Goal: Find specific page/section: Find specific page/section

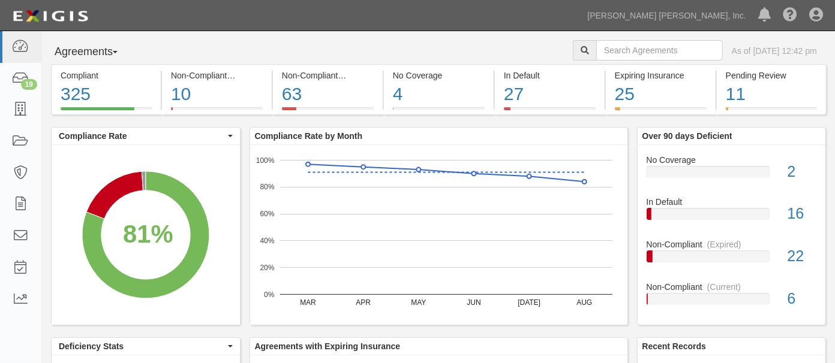
click at [101, 49] on button "Agreements" at bounding box center [96, 52] width 90 height 24
click at [646, 45] on input "text" at bounding box center [659, 50] width 126 height 20
type input "EMX"
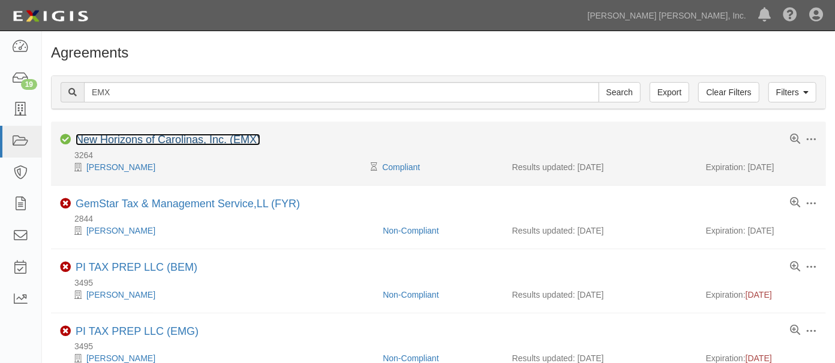
click at [205, 143] on link "New Horizons of Carolinas, Inc. (EMX)" at bounding box center [168, 140] width 185 height 12
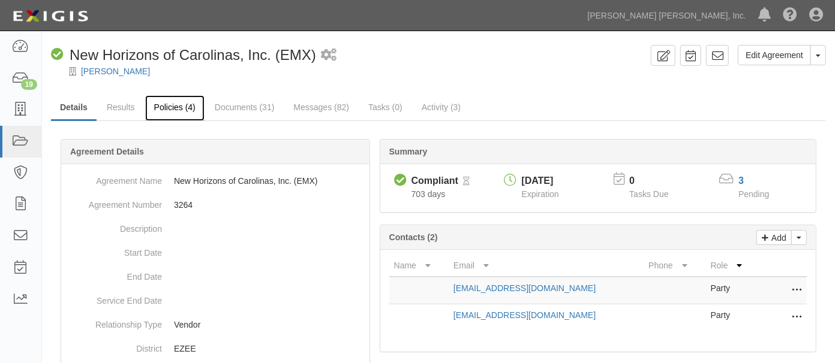
click at [194, 108] on link "Policies (4)" at bounding box center [174, 108] width 59 height 26
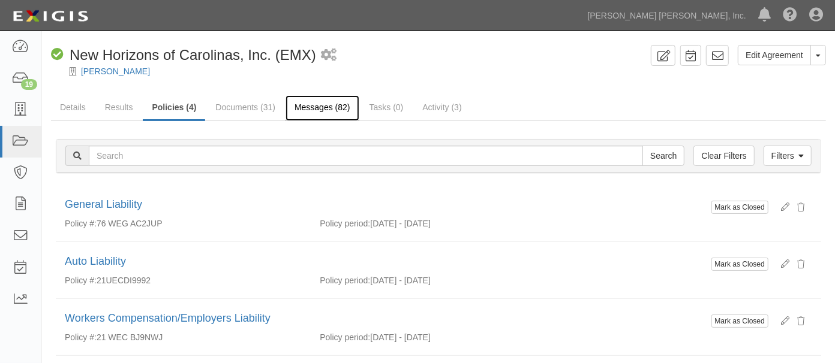
click at [333, 109] on link "Messages (82)" at bounding box center [322, 108] width 74 height 26
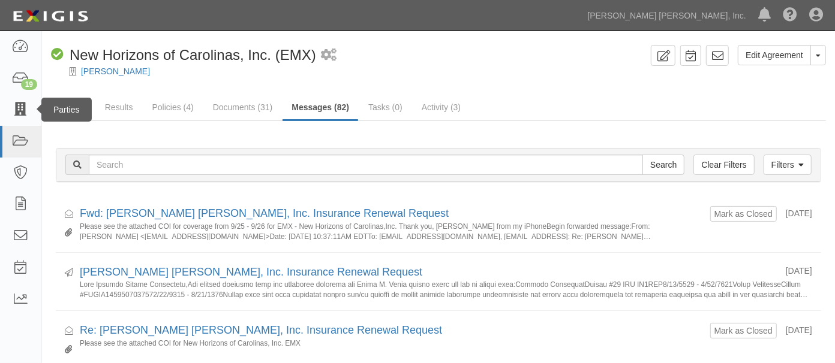
click at [75, 98] on div "Parties" at bounding box center [66, 110] width 50 height 24
click at [88, 100] on link "Details" at bounding box center [73, 108] width 44 height 26
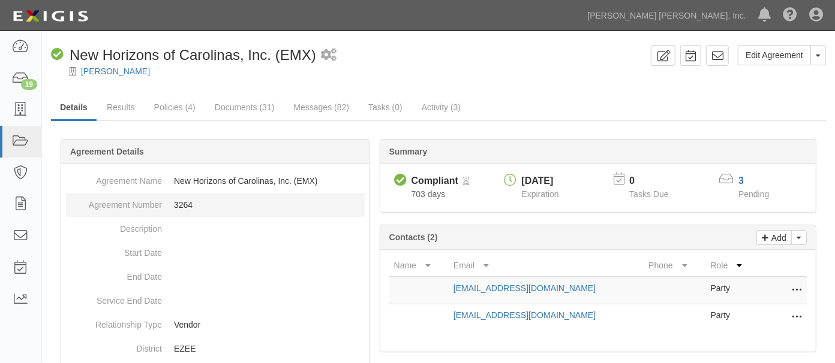
scroll to position [66, 0]
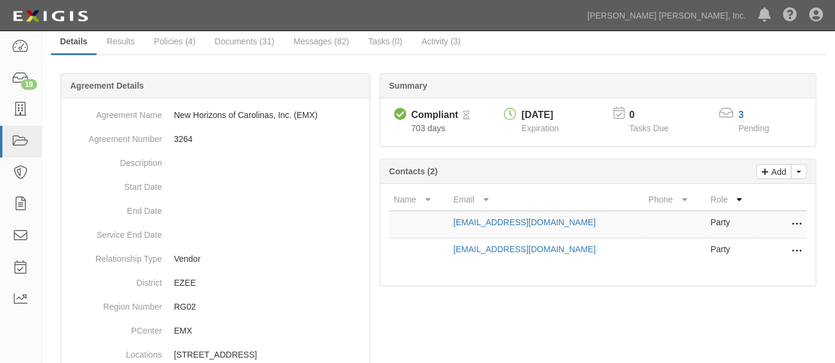
click at [727, 116] on icon at bounding box center [726, 113] width 14 height 13
click at [732, 111] on icon at bounding box center [726, 113] width 14 height 13
click at [757, 128] on span "Pending" at bounding box center [753, 129] width 31 height 10
click at [740, 113] on link "3" at bounding box center [740, 115] width 5 height 10
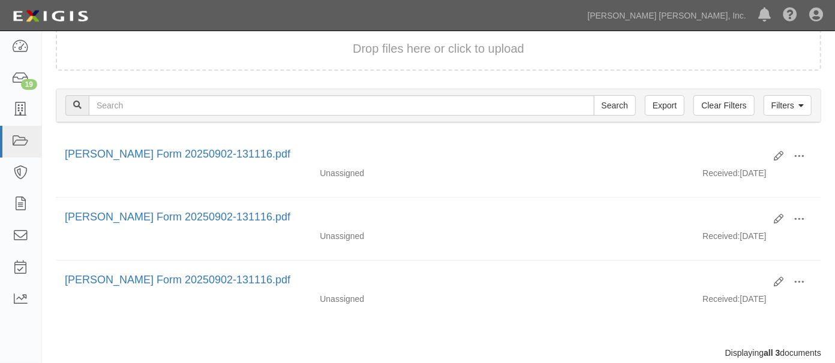
scroll to position [133, 0]
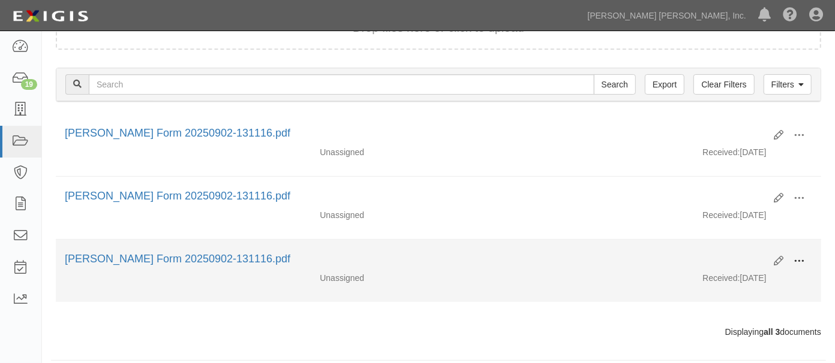
click at [796, 265] on span at bounding box center [798, 261] width 11 height 11
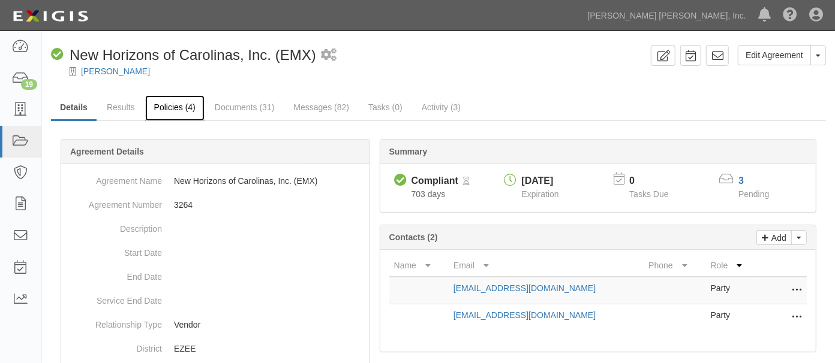
click at [185, 104] on link "Policies (4)" at bounding box center [174, 108] width 59 height 26
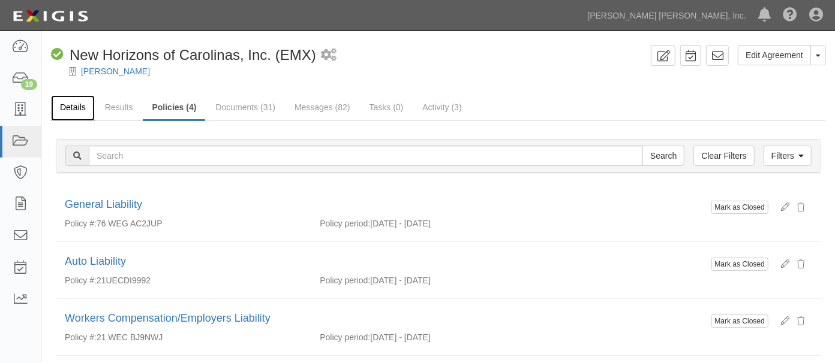
click at [81, 103] on link "Details" at bounding box center [73, 108] width 44 height 26
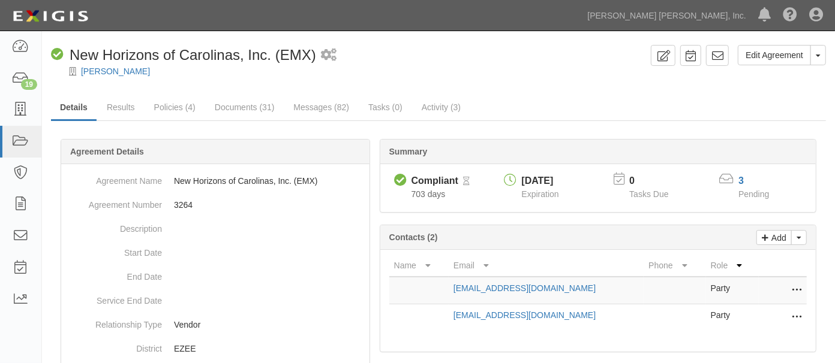
click at [609, 116] on ul "Details Results Policies (4) Documents (31) Messages (82) Tasks (0) Activity (3)" at bounding box center [438, 108] width 775 height 26
click at [444, 70] on div "[PERSON_NAME]" at bounding box center [447, 71] width 775 height 12
click at [742, 180] on div "3" at bounding box center [761, 181] width 46 height 14
click at [739, 179] on link "3" at bounding box center [740, 181] width 5 height 10
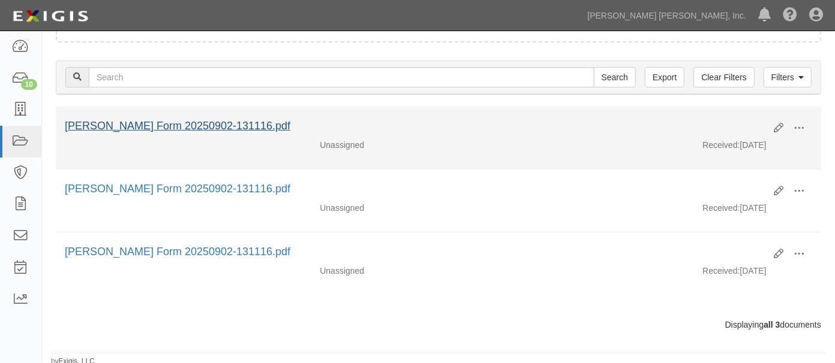
scroll to position [141, 0]
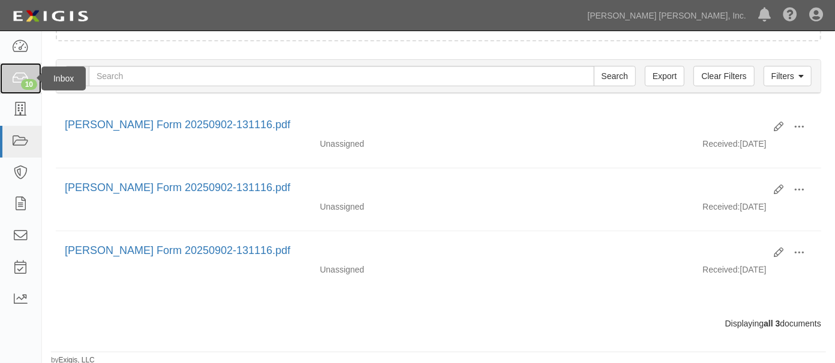
click at [26, 85] on div "10" at bounding box center [29, 84] width 16 height 11
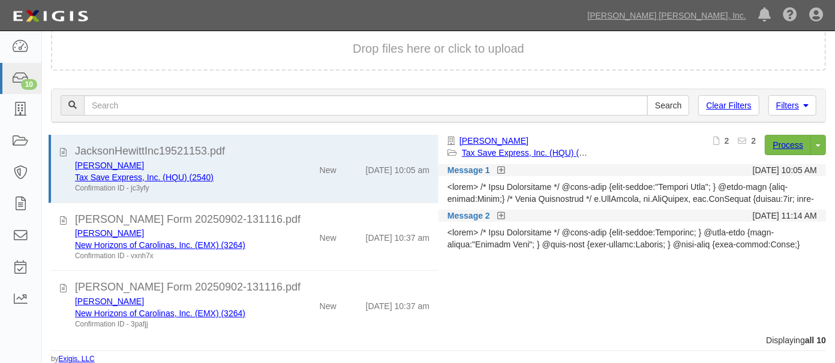
click at [177, 54] on div "Drop files here or click to upload" at bounding box center [438, 48] width 748 height 17
